Goal: Task Accomplishment & Management: Complete application form

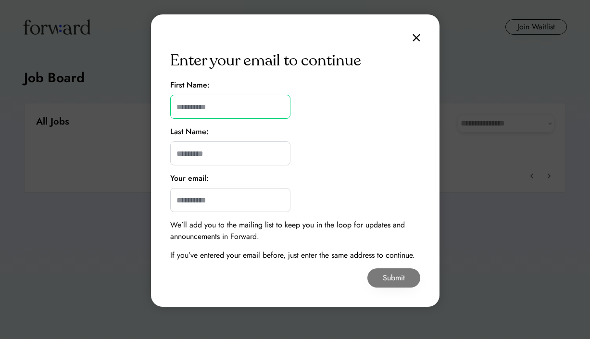
click at [242, 104] on input "input" at bounding box center [230, 107] width 120 height 24
type input "*******"
type input "****"
click at [236, 198] on input "email" at bounding box center [230, 200] width 120 height 24
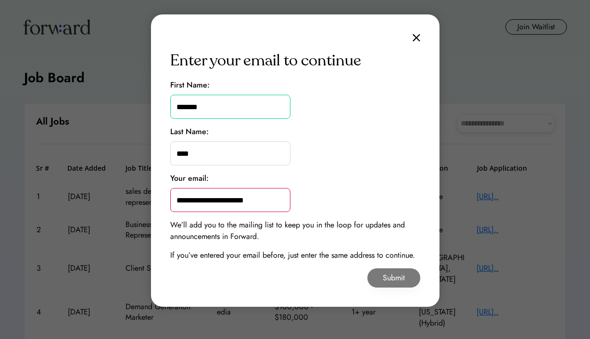
type input "**********"
click at [385, 282] on button "Submit" at bounding box center [394, 278] width 53 height 19
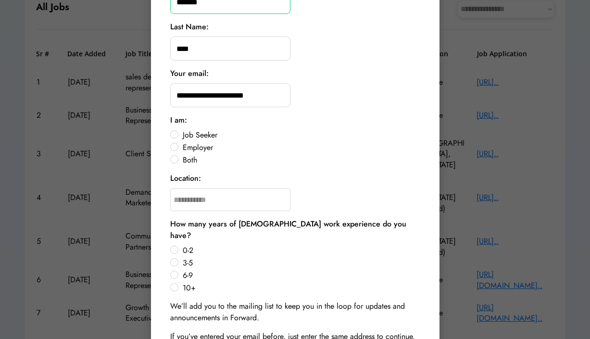
scroll to position [116, 0]
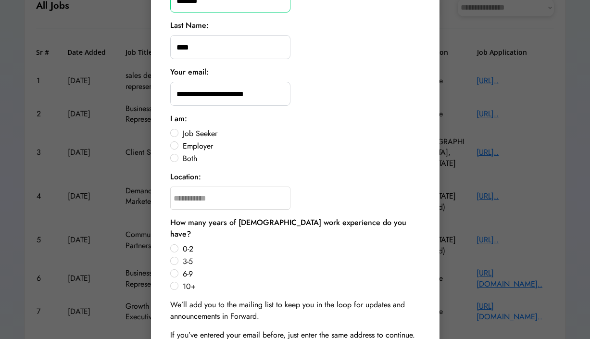
click at [180, 135] on label "Job Seeker" at bounding box center [300, 134] width 241 height 8
click at [194, 193] on input "text" at bounding box center [230, 198] width 120 height 23
type input "***"
type input "**********"
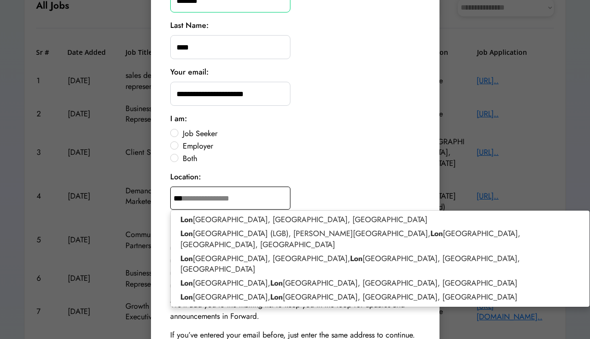
type input "****"
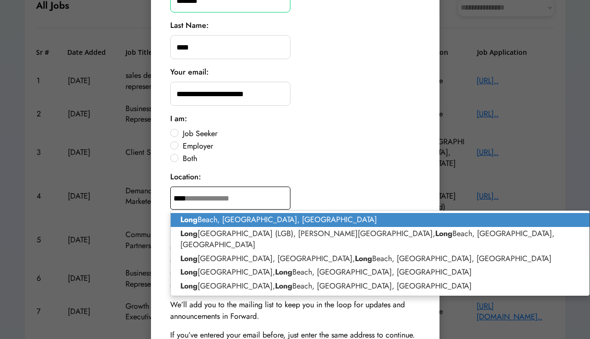
click at [247, 218] on p "[GEOGRAPHIC_DATA], [GEOGRAPHIC_DATA], [GEOGRAPHIC_DATA]" at bounding box center [381, 220] width 420 height 14
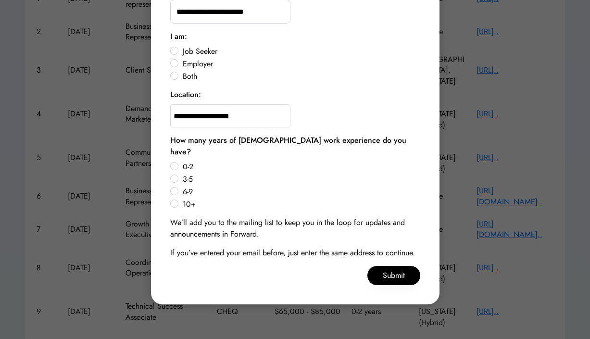
scroll to position [226, 0]
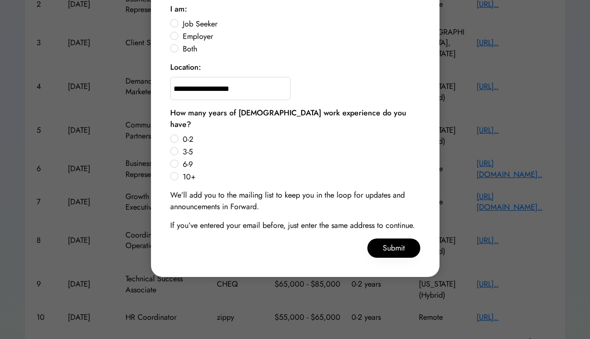
type input "**********"
click at [180, 136] on label "0-2" at bounding box center [300, 140] width 241 height 8
click at [393, 239] on button "Submit" at bounding box center [394, 248] width 53 height 19
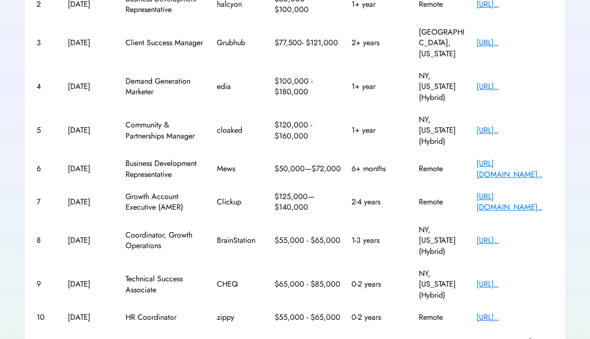
click at [519, 312] on div "[URL].." at bounding box center [515, 317] width 77 height 11
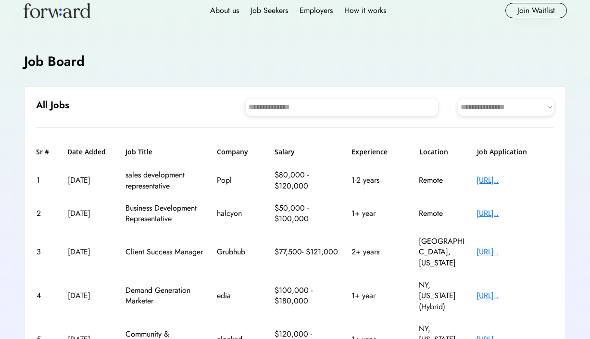
scroll to position [13, 0]
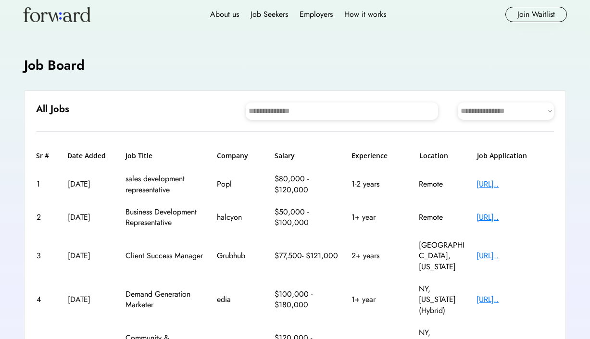
click at [504, 110] on select "**********" at bounding box center [506, 110] width 96 height 17
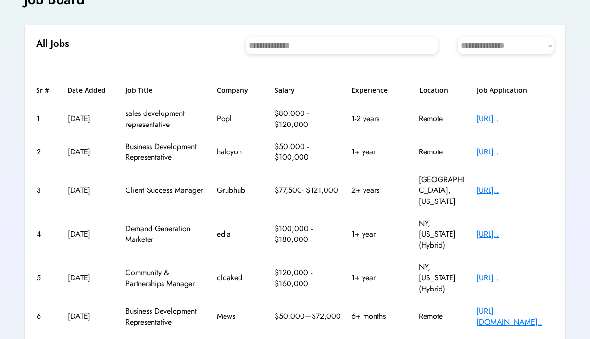
scroll to position [64, 0]
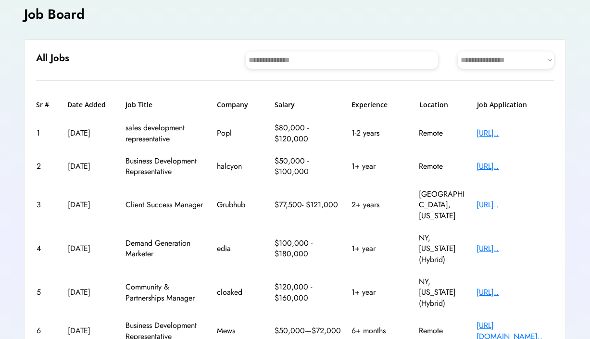
click at [336, 64] on input "input" at bounding box center [342, 59] width 192 height 17
type input "*"
type input "**"
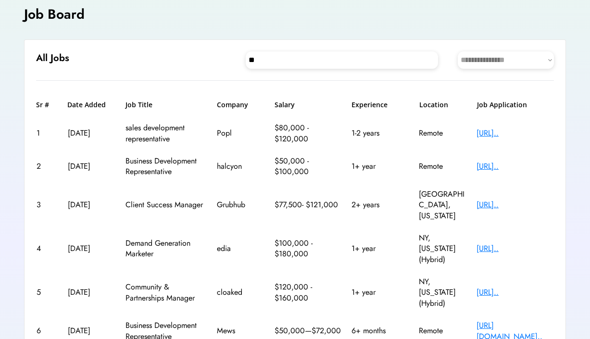
click at [285, 64] on input "input" at bounding box center [342, 59] width 192 height 17
type input "*"
type input "**********"
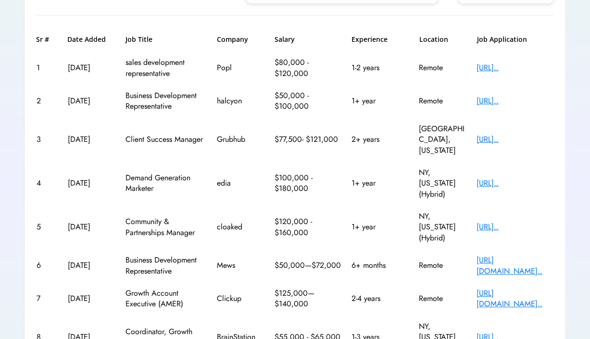
scroll to position [0, 0]
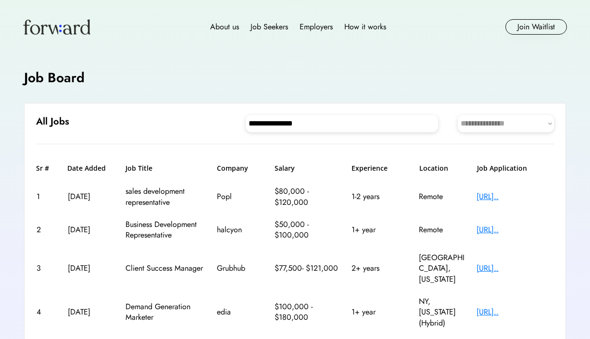
click at [366, 122] on input "input" at bounding box center [342, 123] width 192 height 17
click at [361, 118] on input "input" at bounding box center [342, 123] width 192 height 17
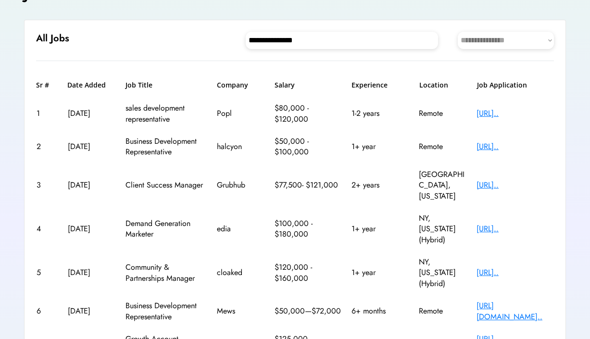
scroll to position [226, 0]
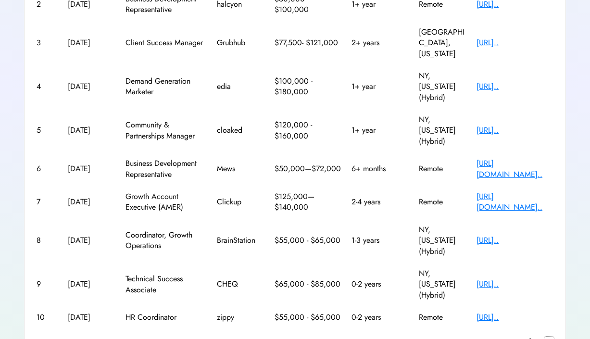
click at [547, 337] on text "chevron_right" at bounding box center [550, 342] width 10 height 10
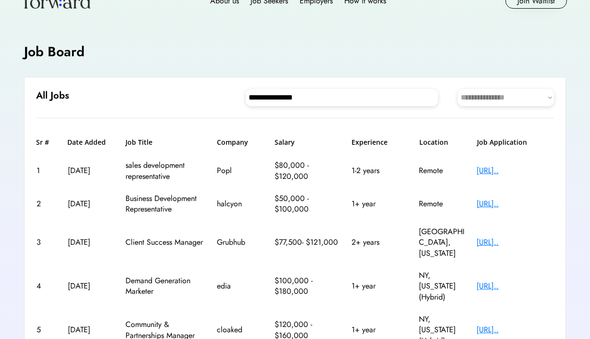
scroll to position [0, 0]
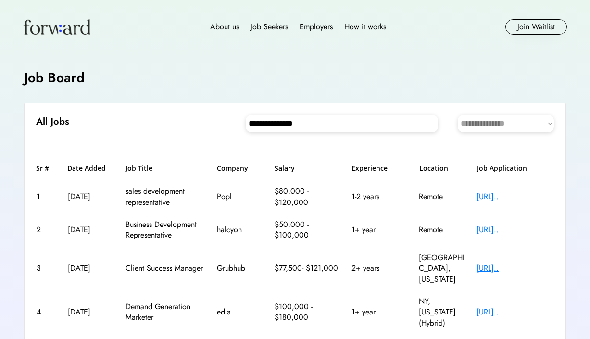
drag, startPoint x: 359, startPoint y: 128, endPoint x: 241, endPoint y: 125, distance: 118.4
click at [240, 125] on div "**********" at bounding box center [311, 123] width 485 height 17
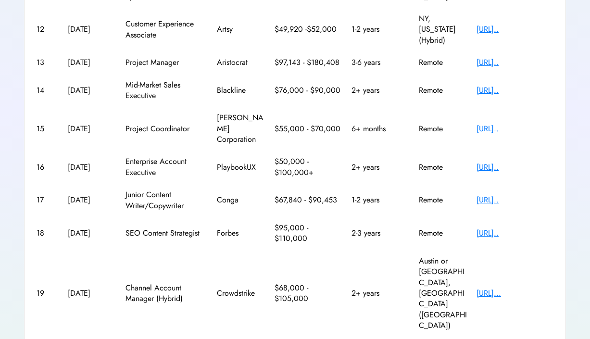
scroll to position [206, 0]
click at [511, 123] on div "https://apply.workab..." at bounding box center [515, 128] width 77 height 11
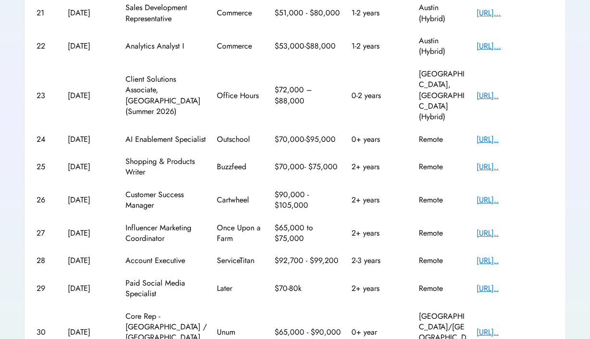
scroll to position [226, 0]
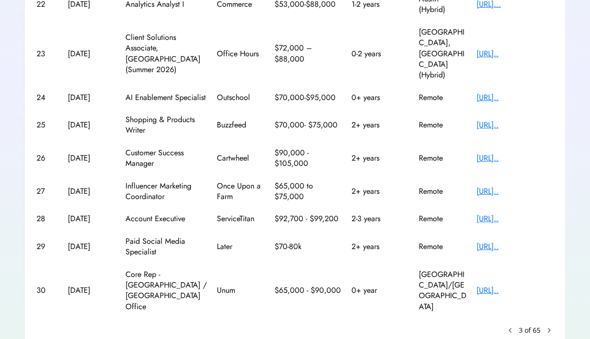
click at [551, 326] on text "chevron_right" at bounding box center [550, 331] width 10 height 10
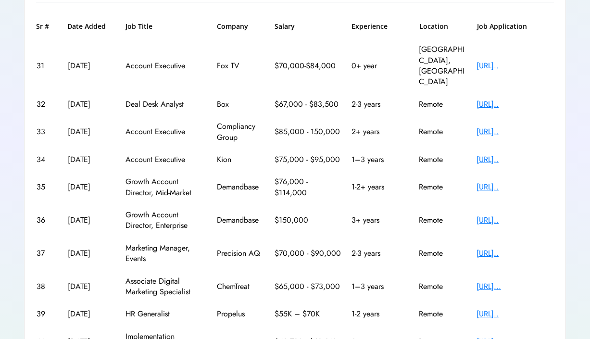
scroll to position [204, 0]
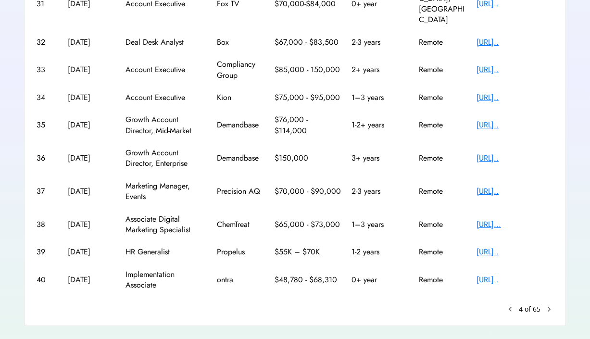
click at [508, 247] on div "https://jobs.ashbyhq..." at bounding box center [515, 252] width 77 height 11
click at [503, 247] on div "https://jobs.ashbyhq..." at bounding box center [515, 252] width 77 height 11
click at [549, 305] on text "chevron_right" at bounding box center [550, 310] width 10 height 10
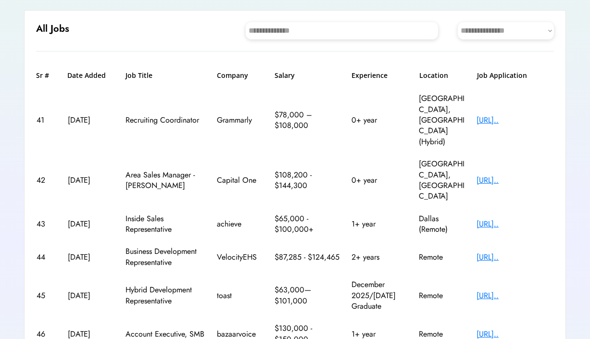
scroll to position [92, 0]
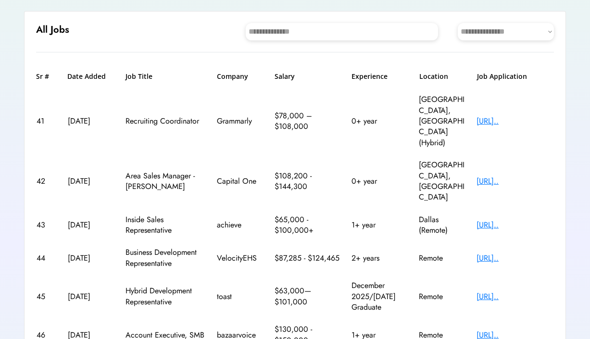
click at [499, 116] on div "https://www.grammarl..." at bounding box center [515, 121] width 77 height 11
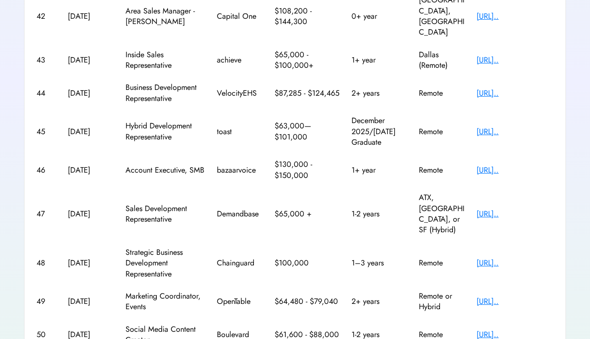
scroll to position [258, 0]
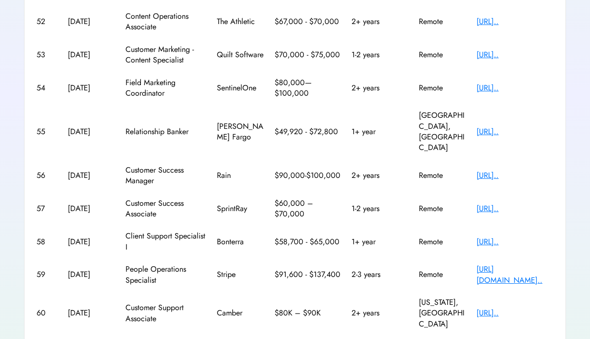
scroll to position [208, 0]
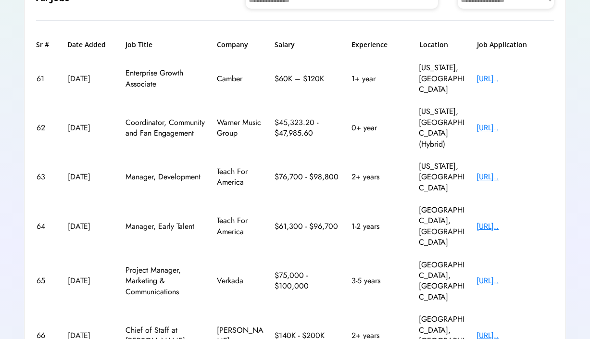
scroll to position [145, 0]
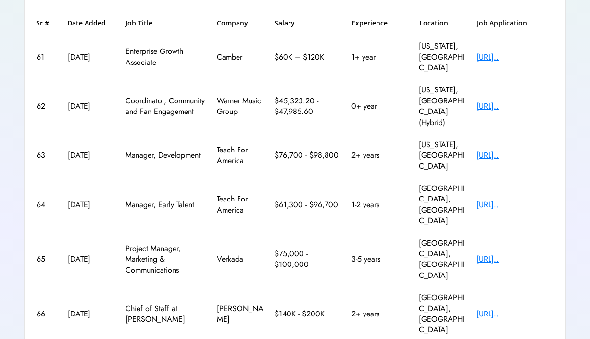
click at [507, 200] on div "https://teachforamer..." at bounding box center [515, 205] width 77 height 11
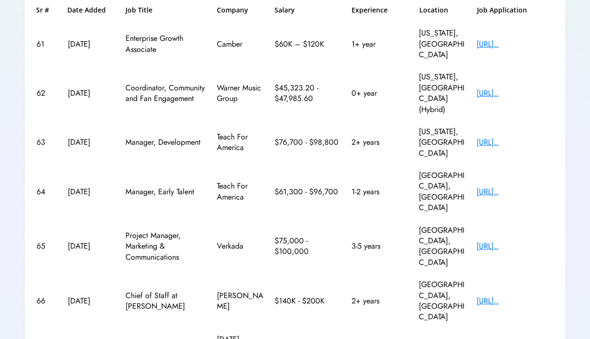
scroll to position [247, 0]
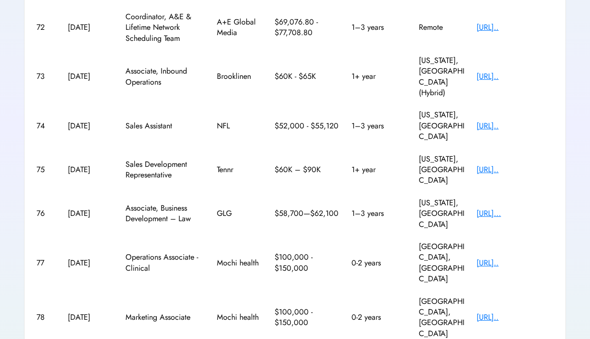
scroll to position [230, 0]
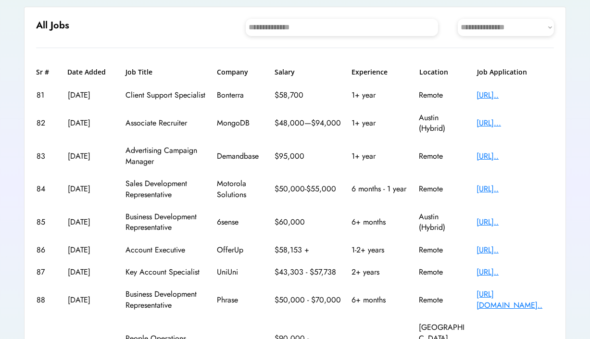
scroll to position [102, 0]
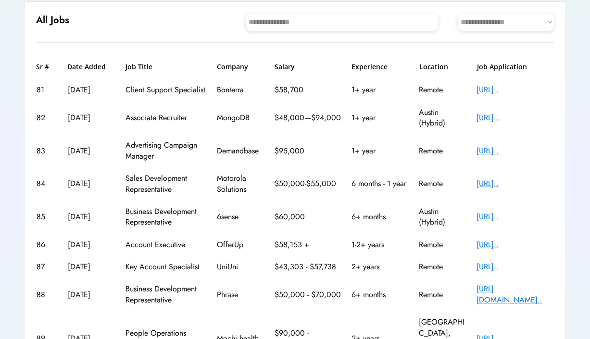
click at [503, 113] on div "https://www.mongodb...." at bounding box center [515, 118] width 77 height 11
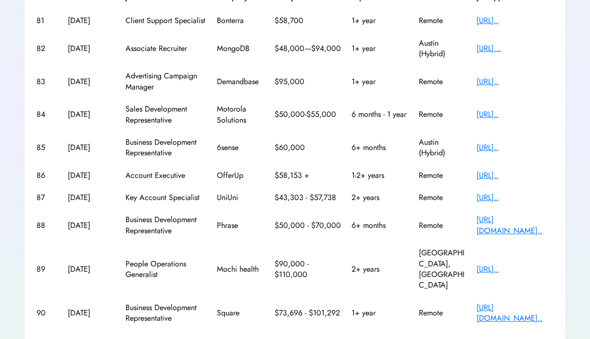
scroll to position [204, 0]
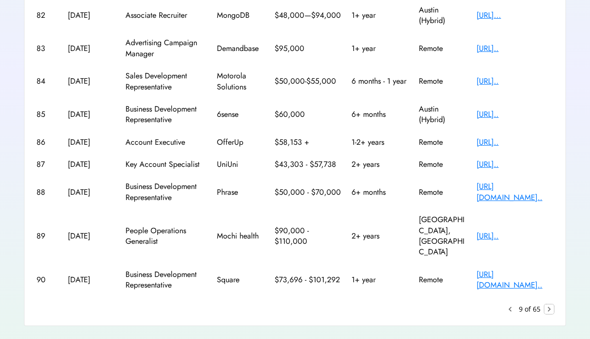
click at [548, 305] on text "chevron_right" at bounding box center [550, 310] width 10 height 10
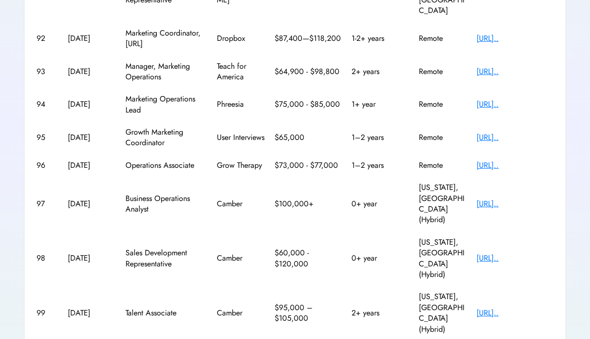
scroll to position [236, 0]
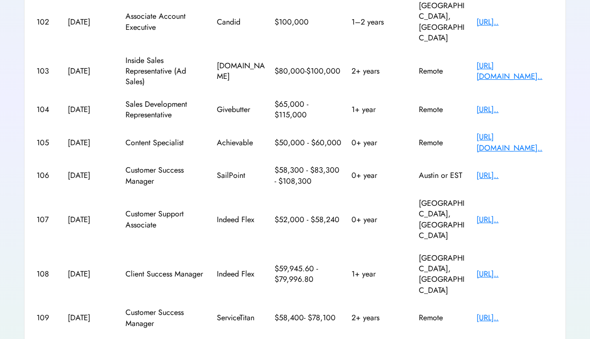
scroll to position [226, 0]
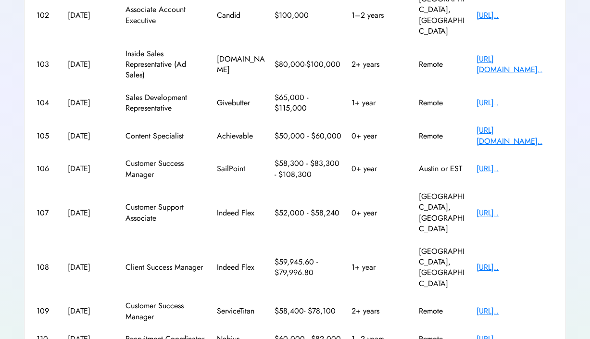
click at [499, 334] on div "https://job-boards.e..." at bounding box center [515, 339] width 77 height 11
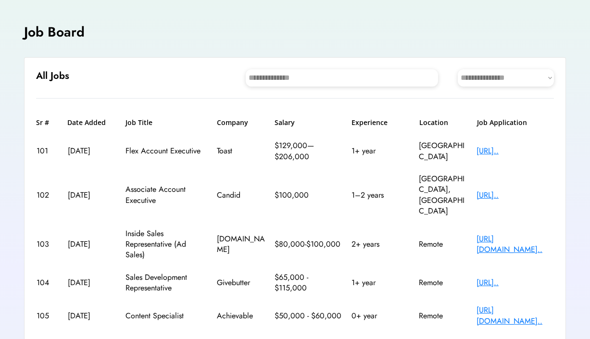
scroll to position [0, 0]
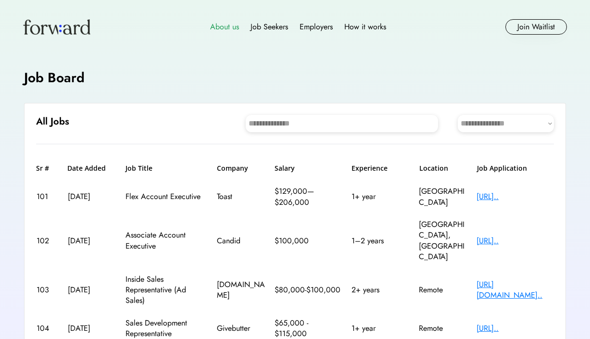
click at [228, 27] on div "About us" at bounding box center [224, 27] width 29 height 12
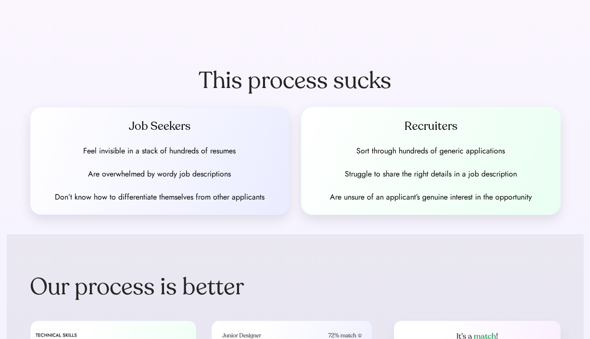
scroll to position [203, 0]
